Goal: Find specific page/section: Find specific page/section

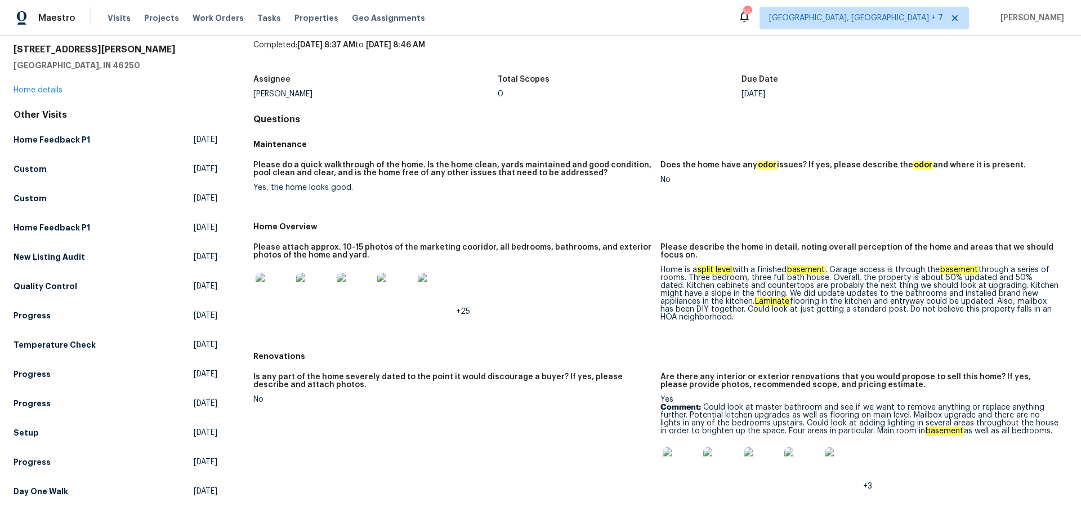
scroll to position [71, 0]
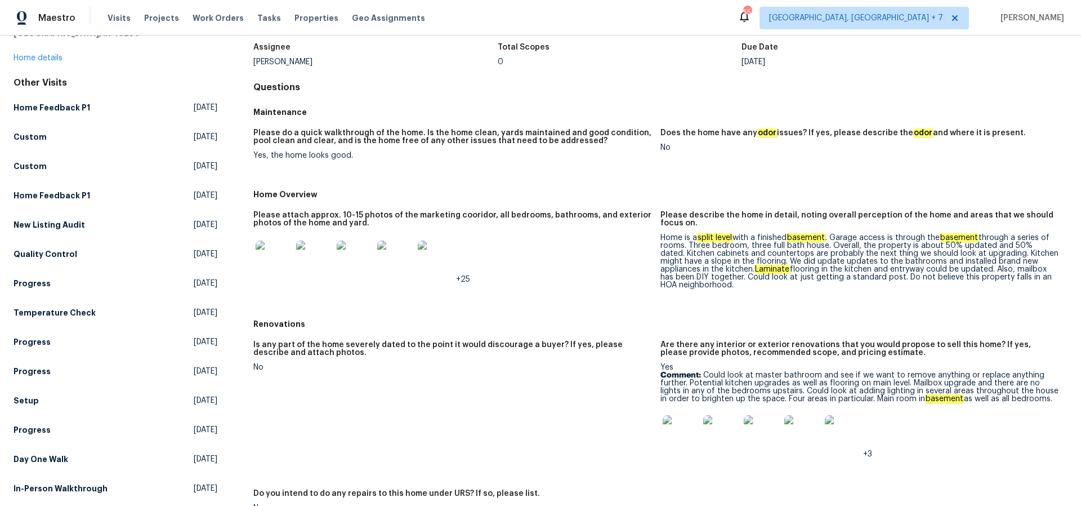
click at [685, 436] on img at bounding box center [681, 433] width 36 height 36
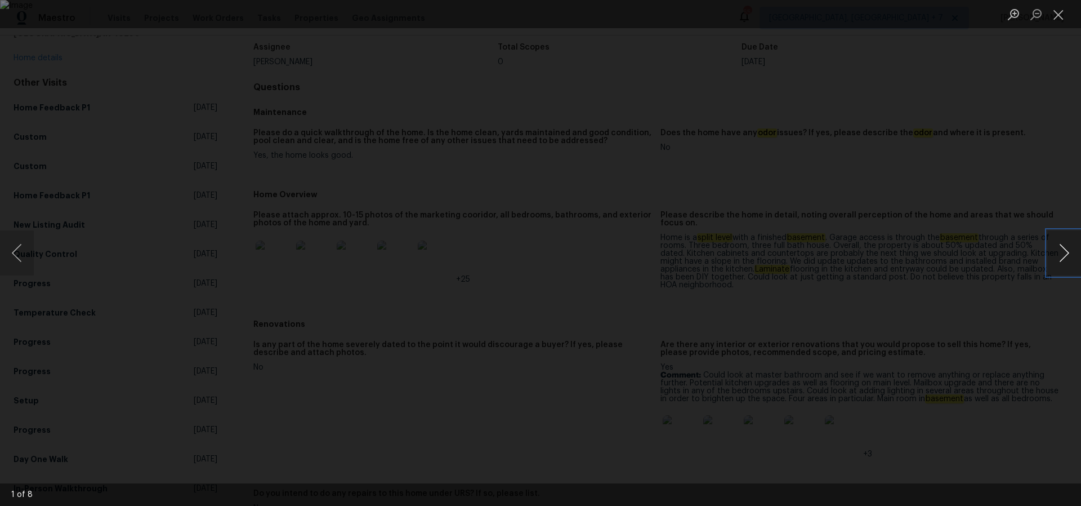
click at [1057, 252] on button "Next image" at bounding box center [1064, 252] width 34 height 45
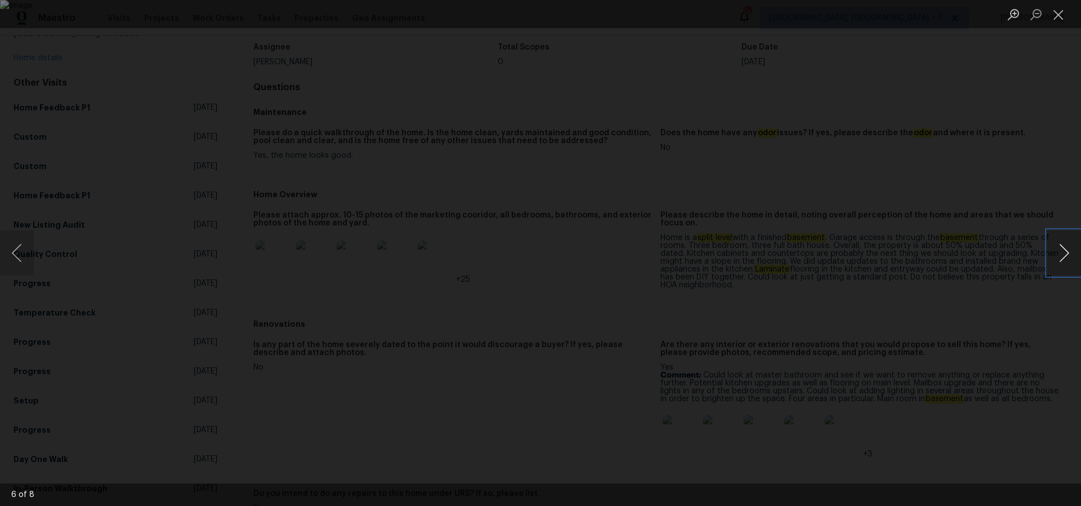
click at [1057, 252] on button "Next image" at bounding box center [1064, 252] width 34 height 45
click at [1062, 252] on button "Next image" at bounding box center [1064, 252] width 34 height 45
click at [1062, 250] on button "Next image" at bounding box center [1064, 252] width 34 height 45
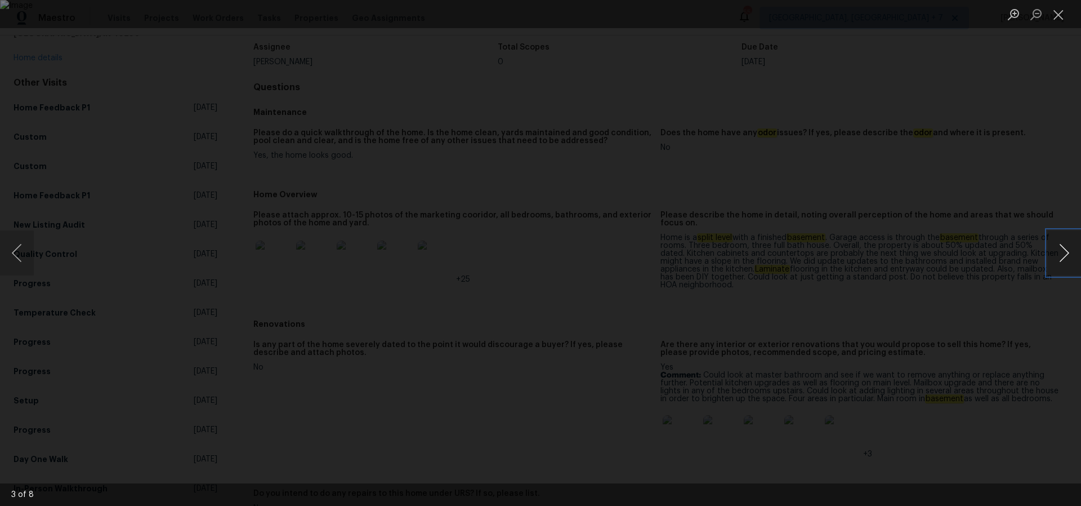
click at [1062, 250] on button "Next image" at bounding box center [1064, 252] width 34 height 45
click at [1054, 20] on button "Close lightbox" at bounding box center [1058, 15] width 23 height 20
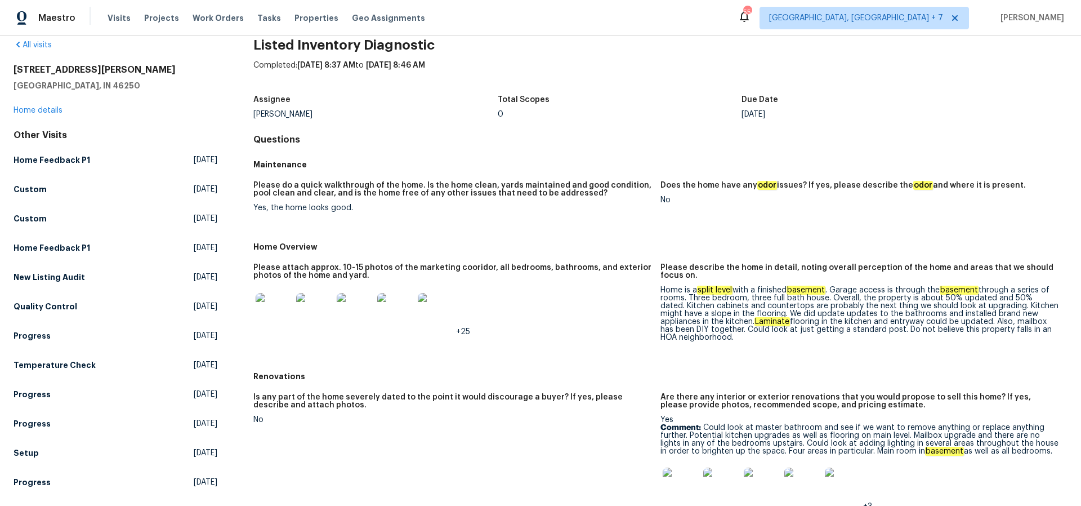
scroll to position [0, 0]
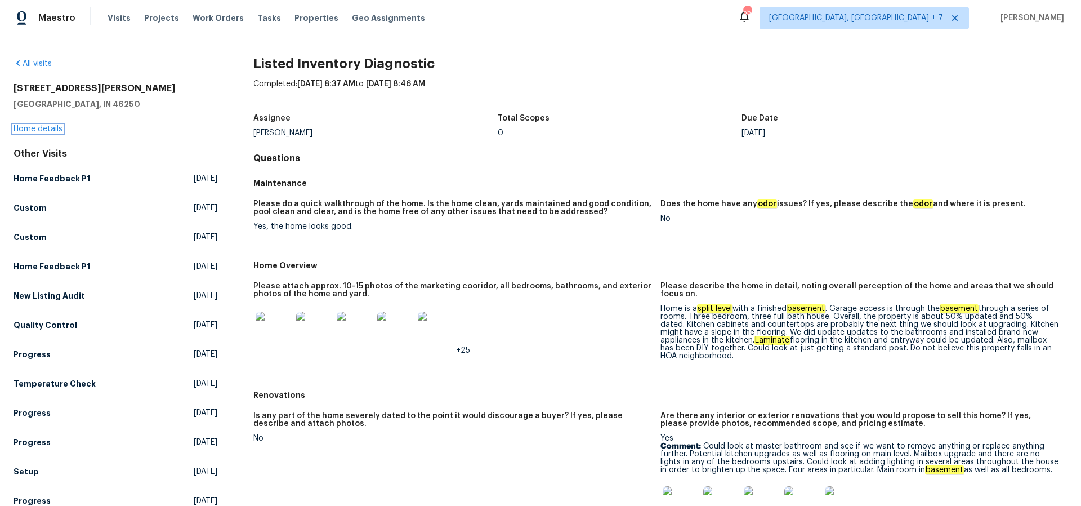
click at [53, 132] on link "Home details" at bounding box center [38, 129] width 49 height 8
